Goal: Browse casually: Explore the website without a specific task or goal

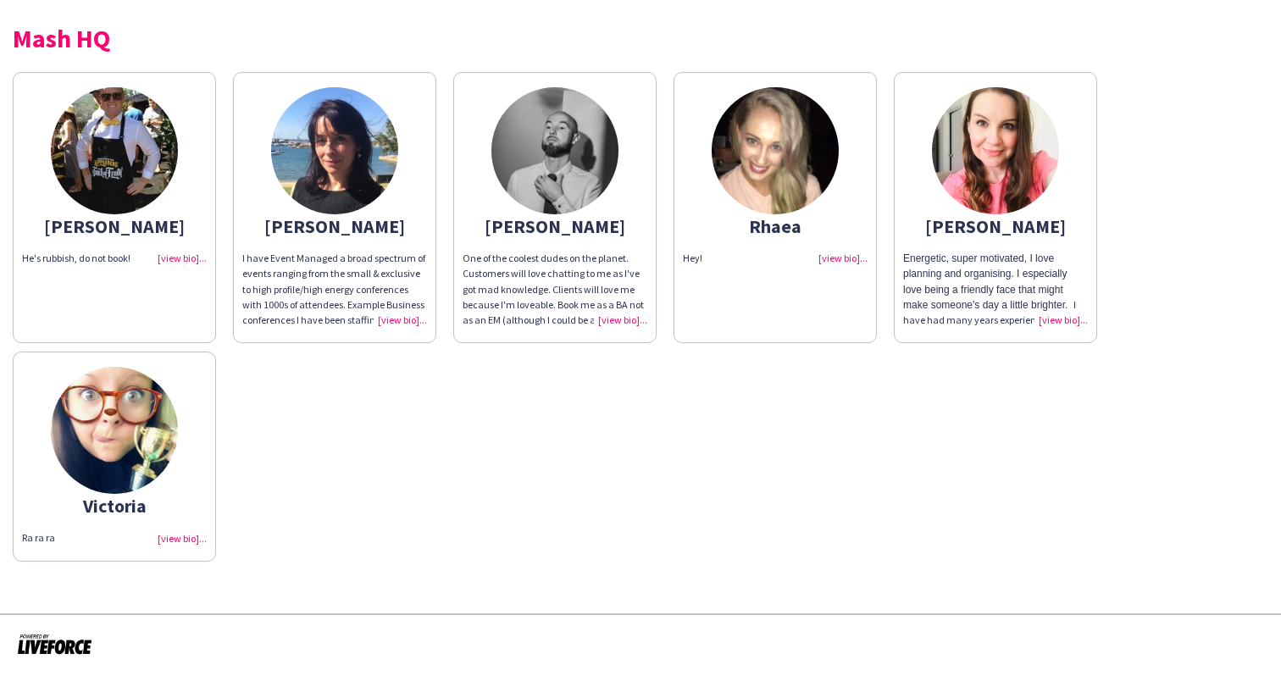
click at [153, 497] on app-share-pages-crew-card "Victoria Ra ra ra" at bounding box center [114, 456] width 203 height 209
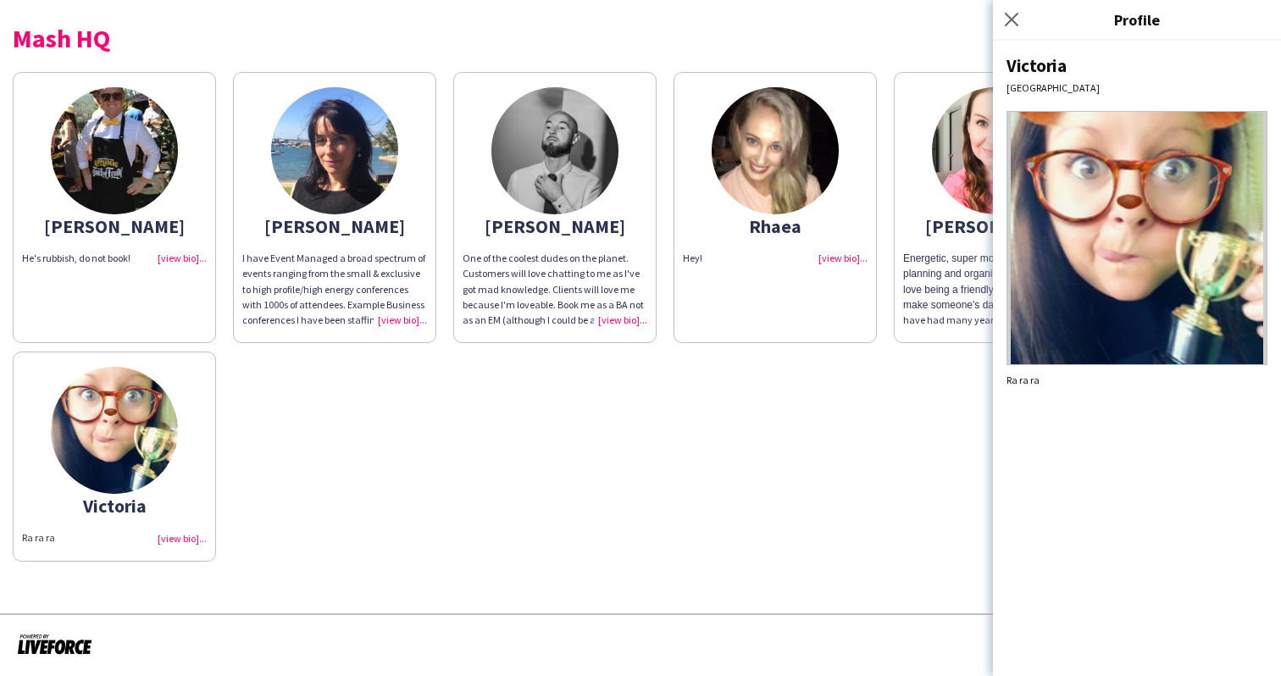
click at [1016, 30] on div "Close pop-in" at bounding box center [1014, 19] width 42 height 39
click at [1013, 13] on icon "Close pop-in" at bounding box center [1011, 19] width 16 height 16
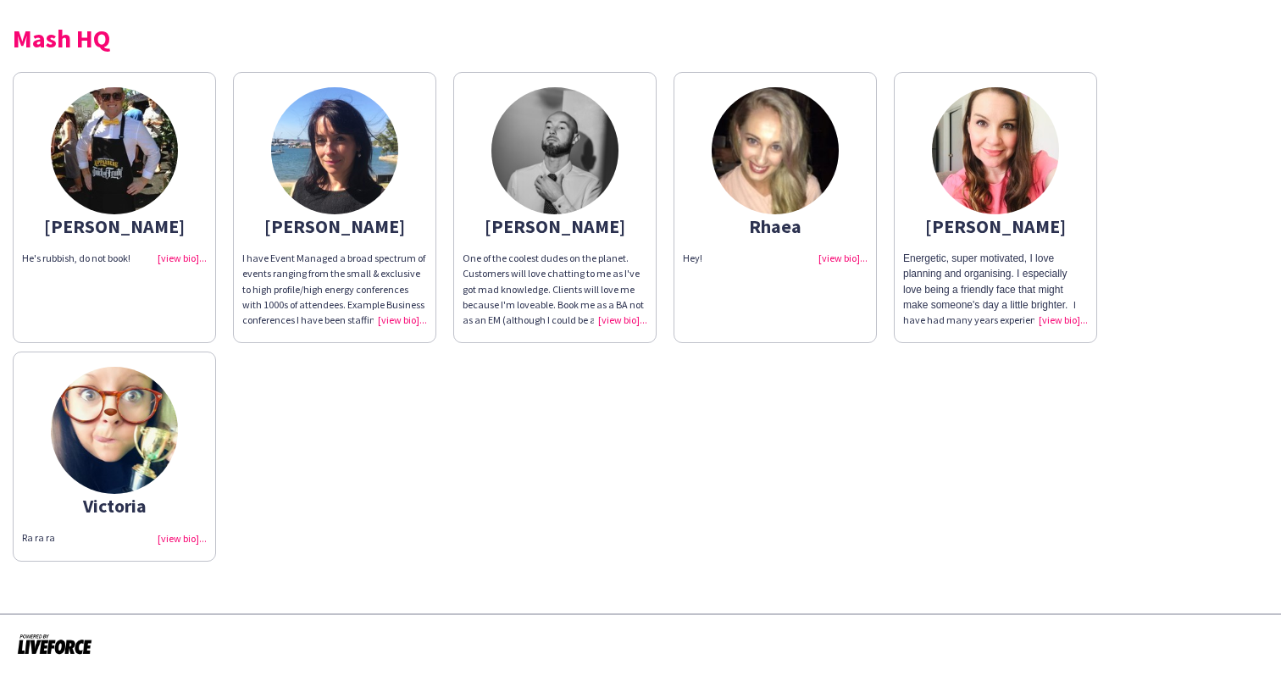
click at [180, 541] on div "Ra ra ra" at bounding box center [114, 538] width 185 height 15
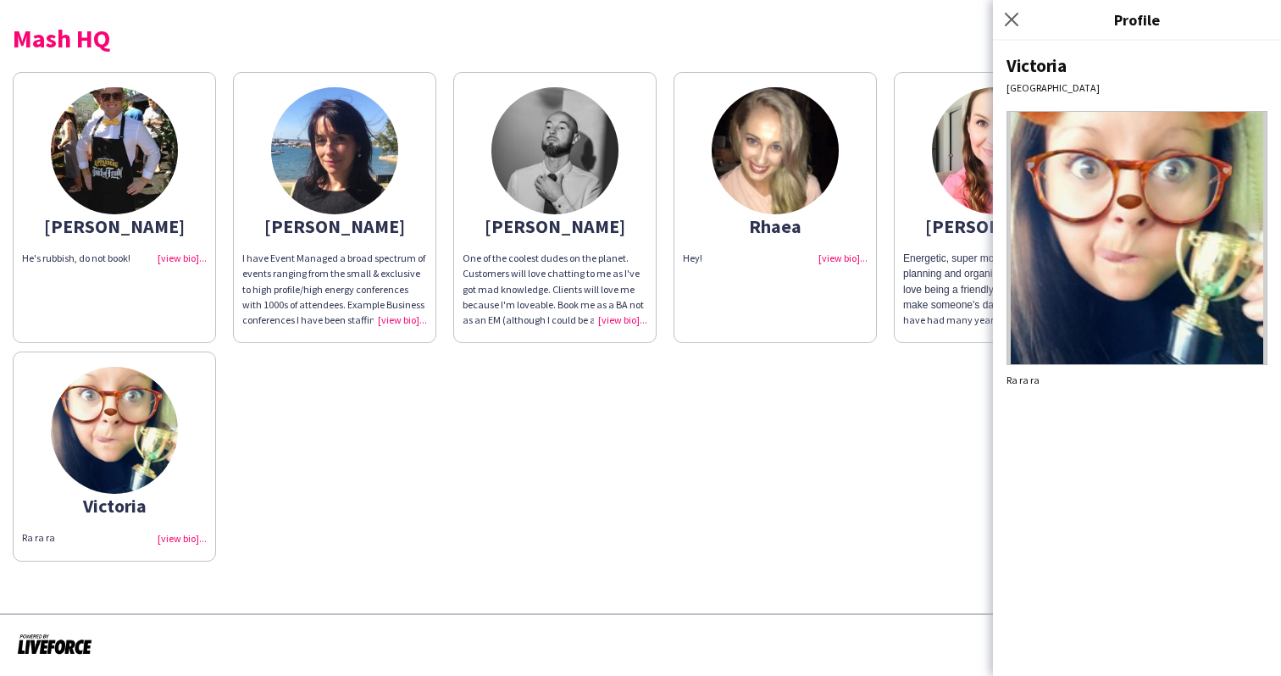
click at [841, 259] on div "Hey!" at bounding box center [775, 258] width 185 height 15
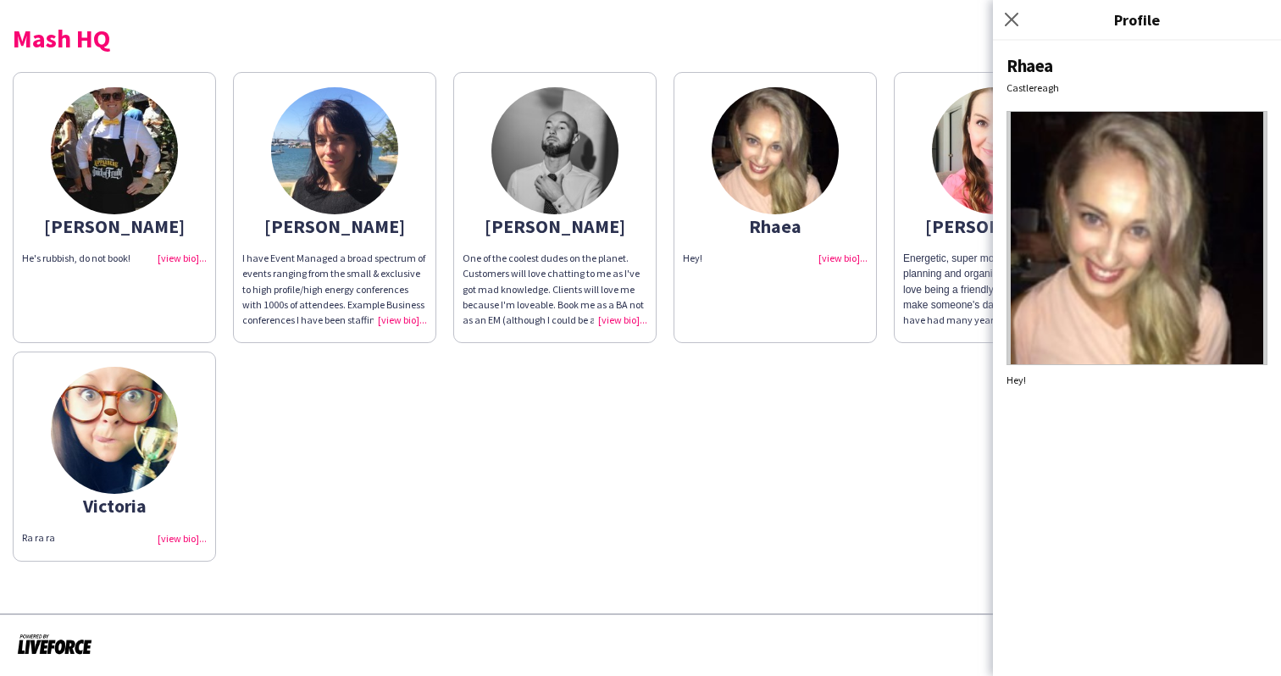
click at [626, 326] on div "One of the coolest dudes on the planet. Customers will love chatting to me as I…" at bounding box center [555, 289] width 185 height 77
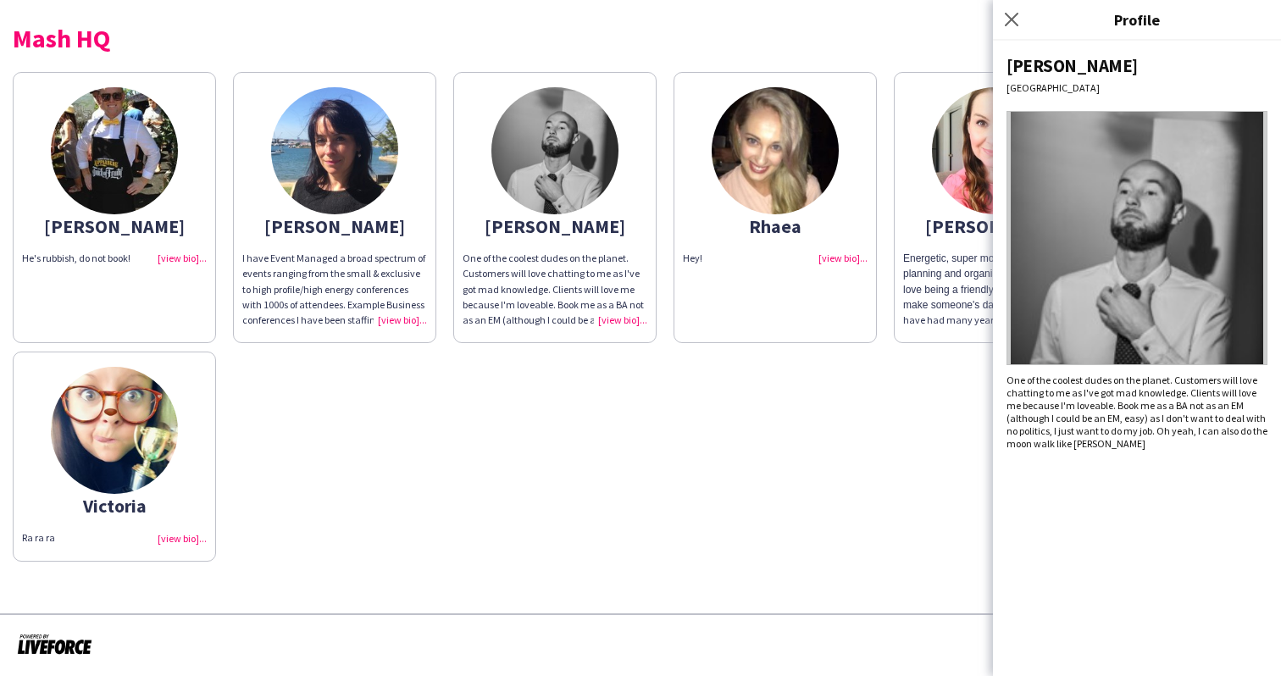
click at [397, 310] on span "I have Event Managed a broad spectrum of events ranging from the small & exclus…" at bounding box center [334, 328] width 185 height 152
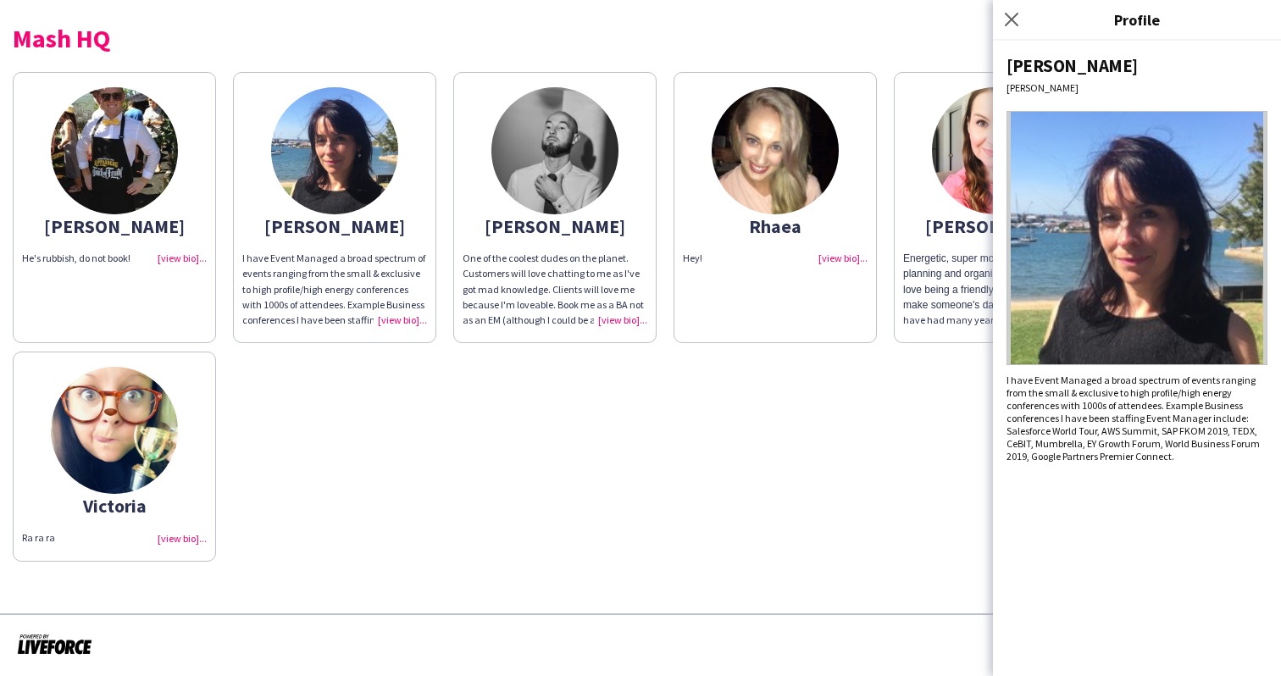
click at [436, 379] on div "[PERSON_NAME]'s rubbish, do not book! [PERSON_NAME] have Event Managed a broad …" at bounding box center [641, 313] width 1256 height 498
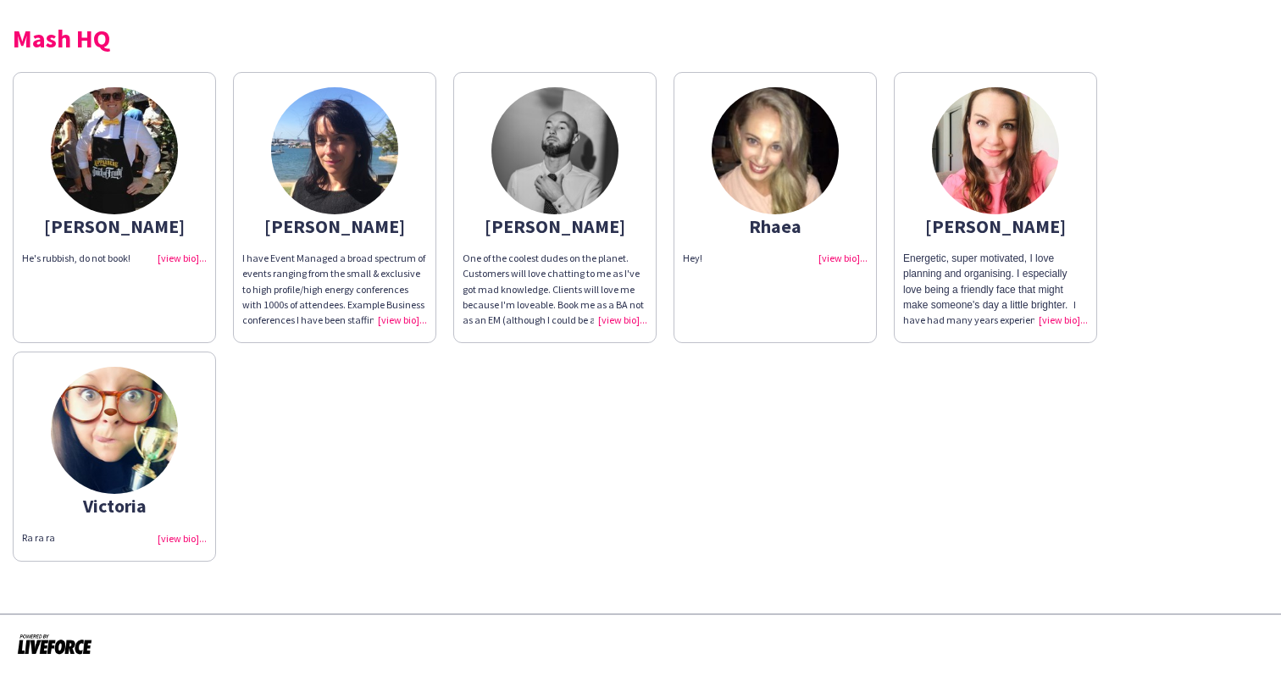
click at [973, 306] on span "Energetic, super motivated, I love planning and organising. I especially love b…" at bounding box center [985, 282] width 164 height 58
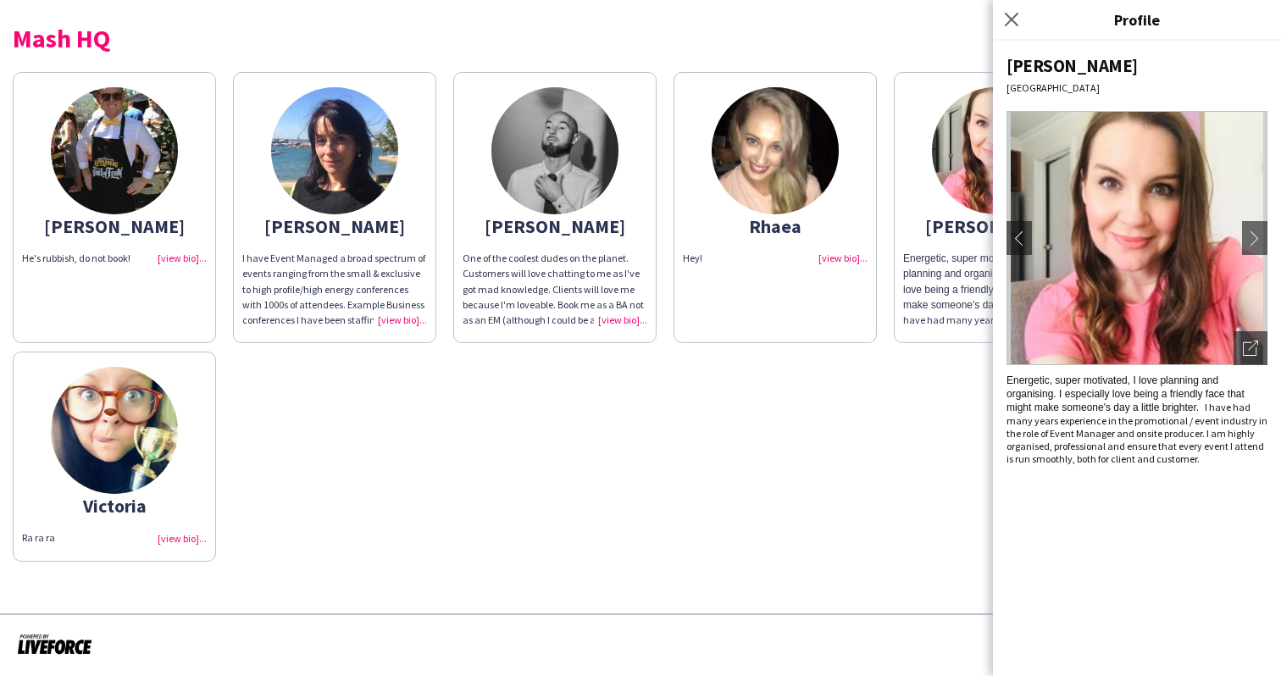
click at [215, 296] on app-share-pages-crew-card "[PERSON_NAME]'s rubbish, do not book!" at bounding box center [114, 207] width 203 height 271
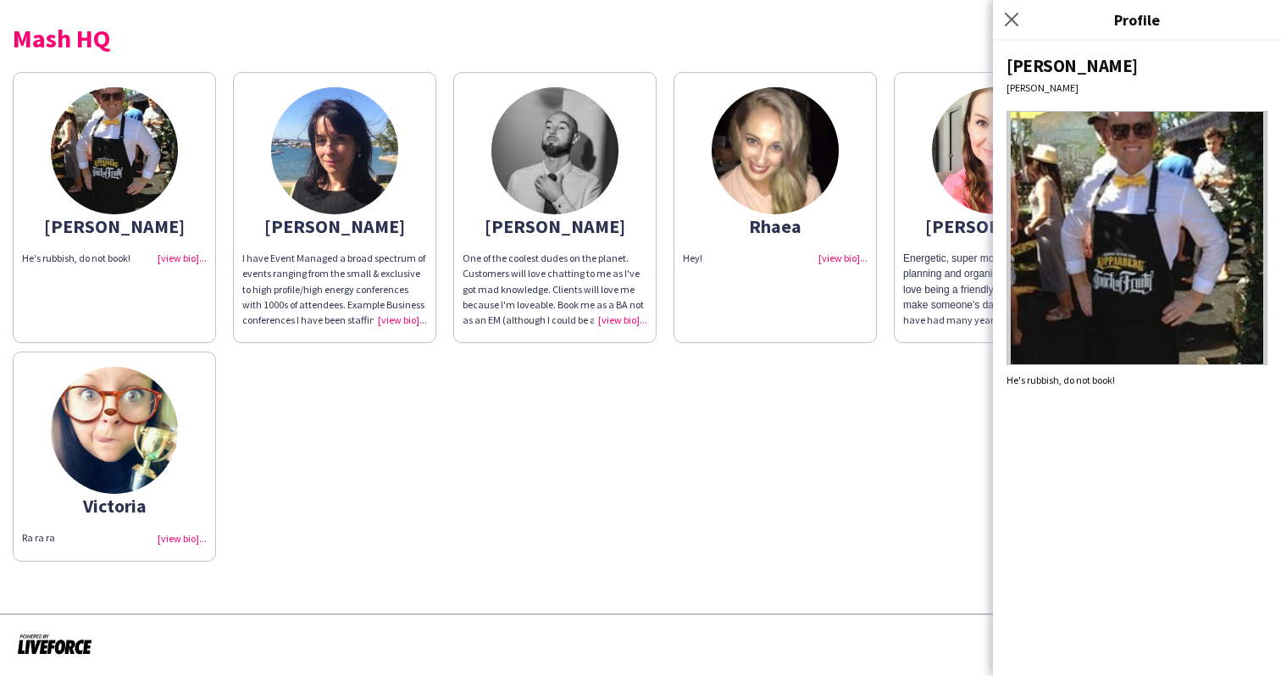
click at [344, 314] on span "I have Event Managed a broad spectrum of events ranging from the small & exclus…" at bounding box center [334, 328] width 185 height 152
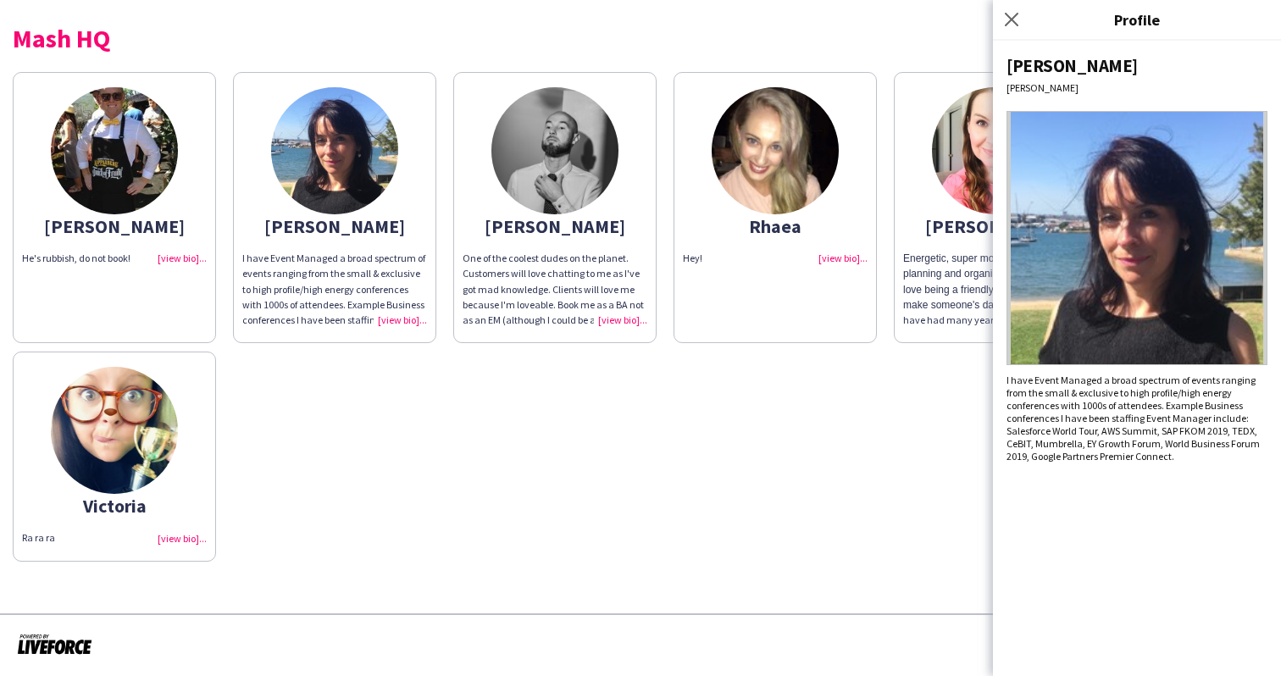
click at [672, 311] on div "[PERSON_NAME]'s rubbish, do not book! [PERSON_NAME] have Event Managed a broad …" at bounding box center [641, 313] width 1256 height 498
